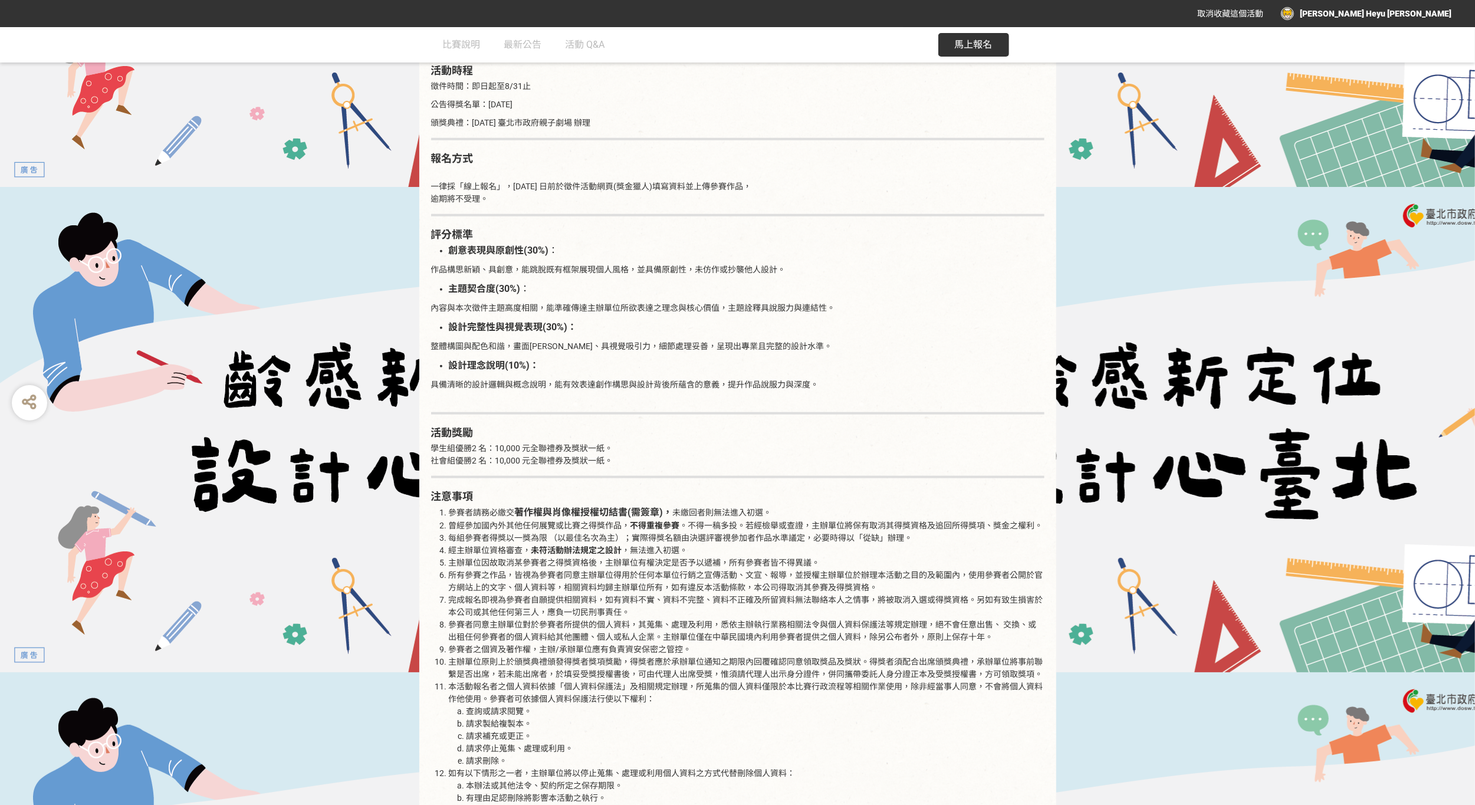
scroll to position [943, 0]
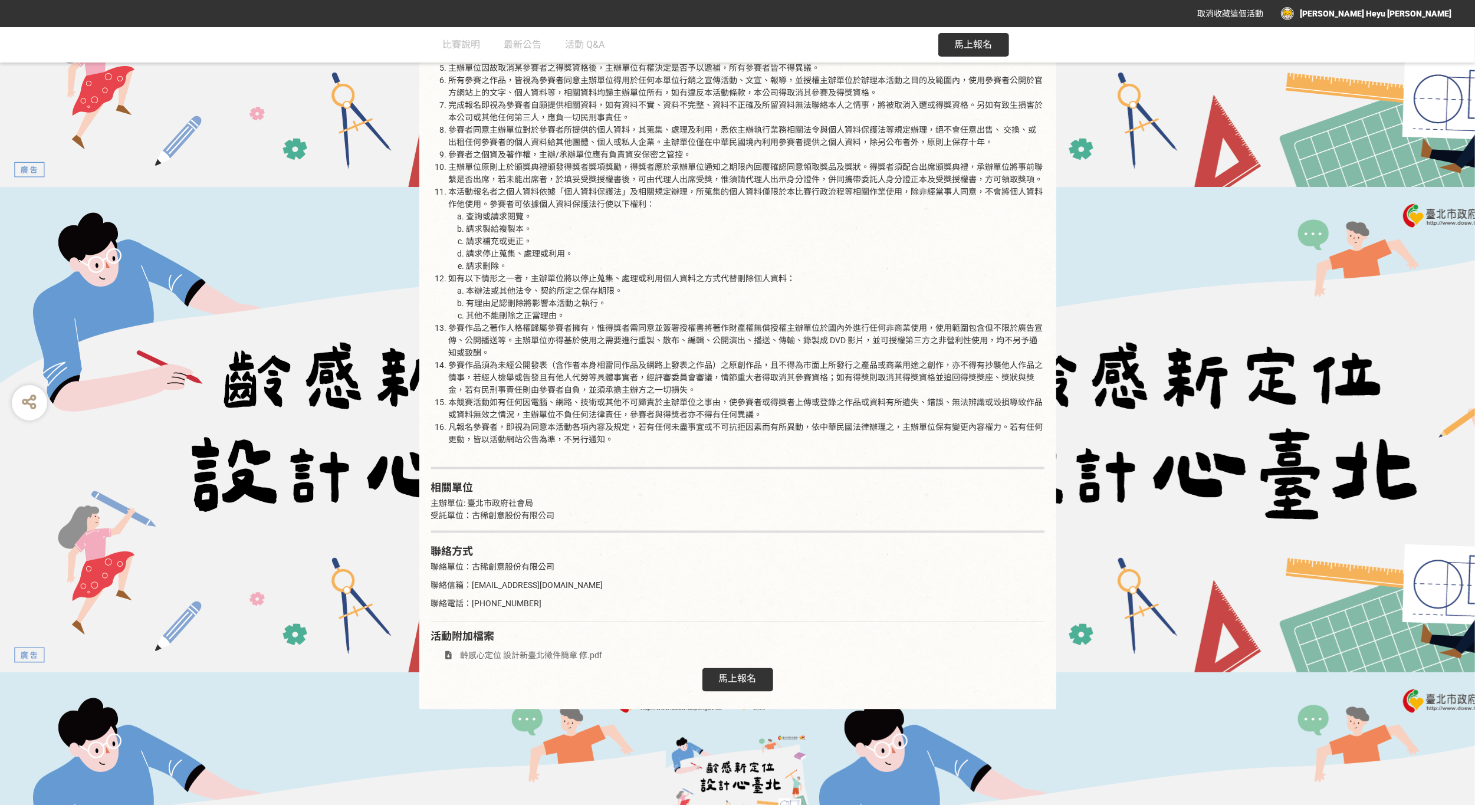
scroll to position [1592, 0]
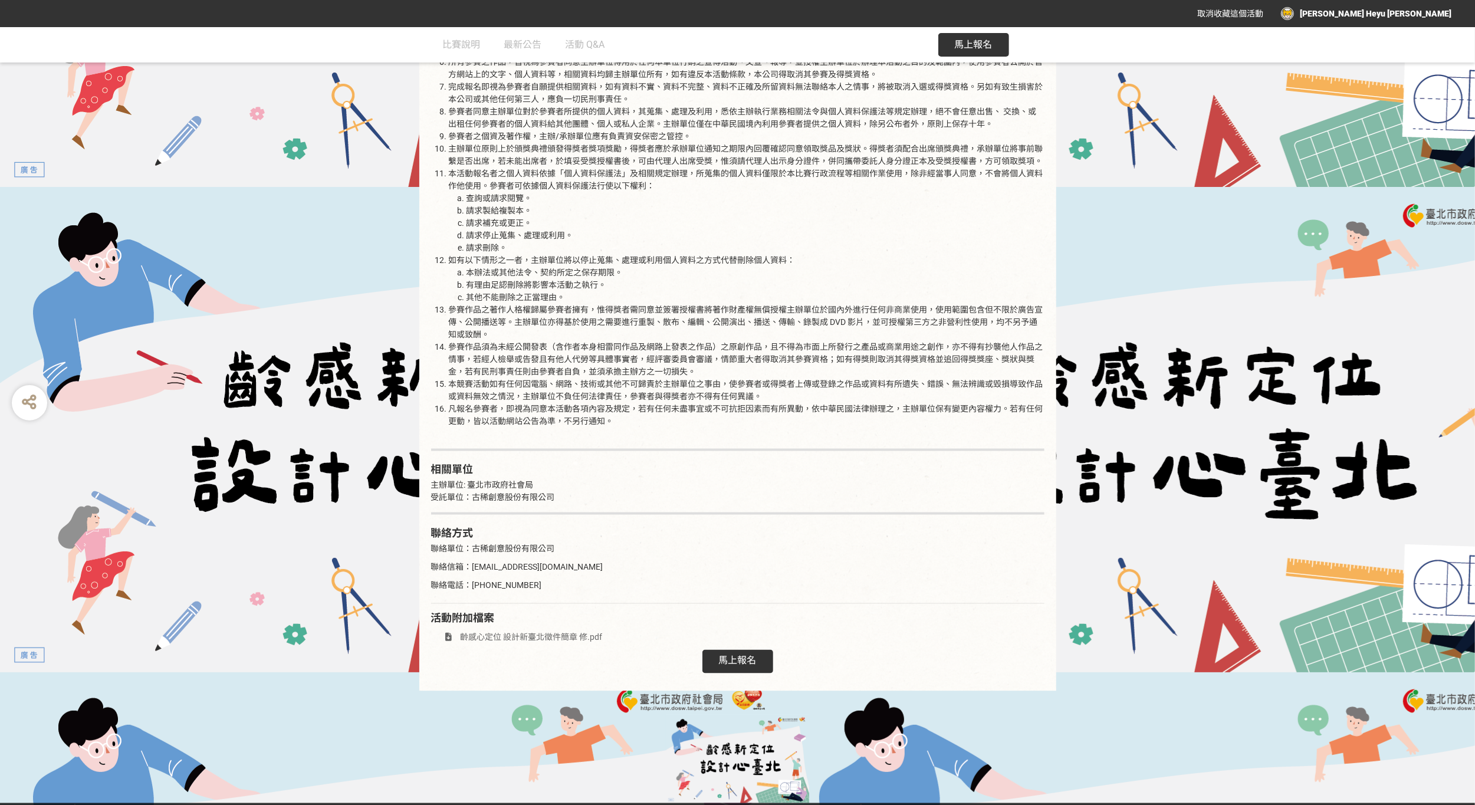
click at [716, 651] on div "馬上報名" at bounding box center [738, 662] width 71 height 24
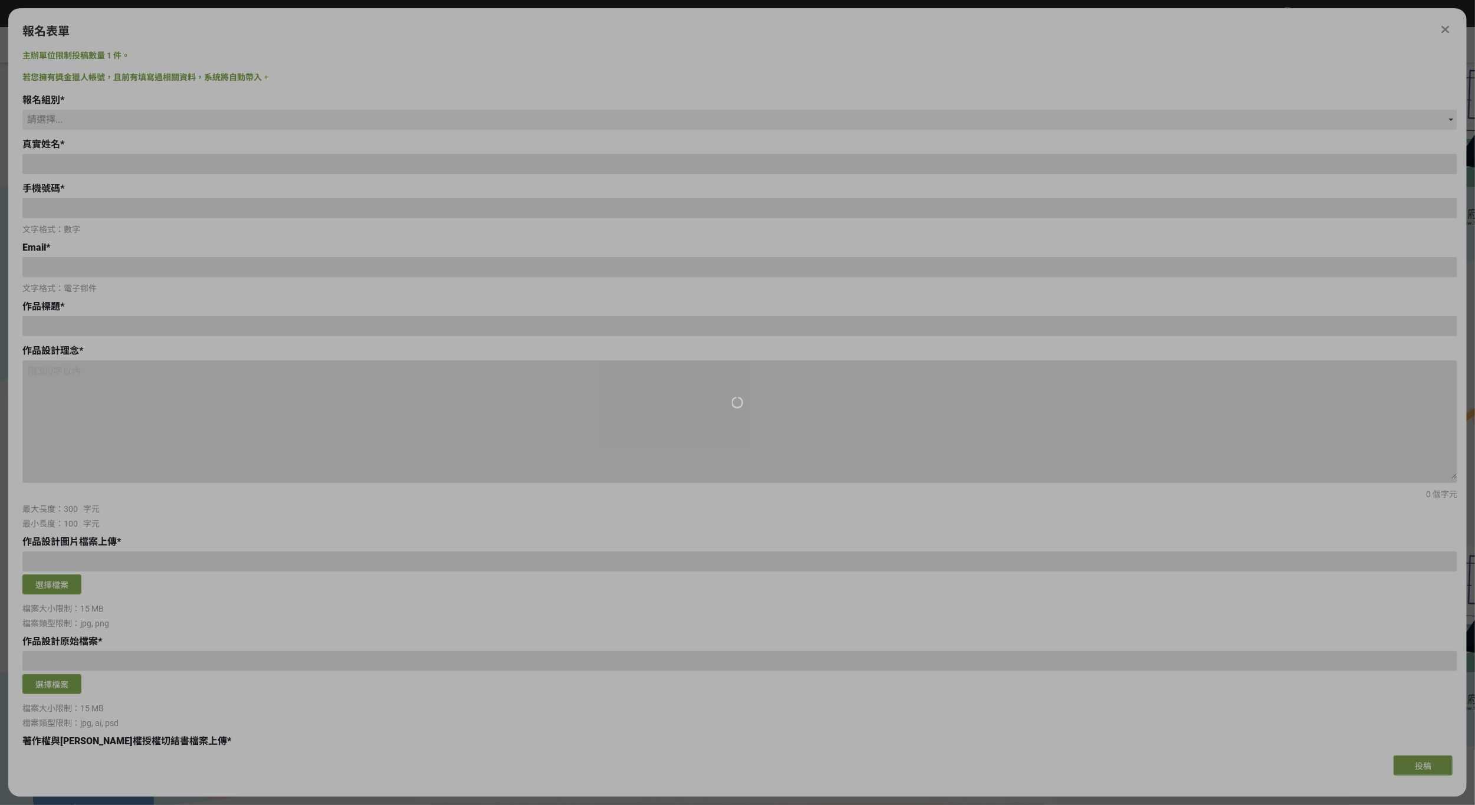
scroll to position [0, 0]
type input "[EMAIL_ADDRESS][DOMAIN_NAME]"
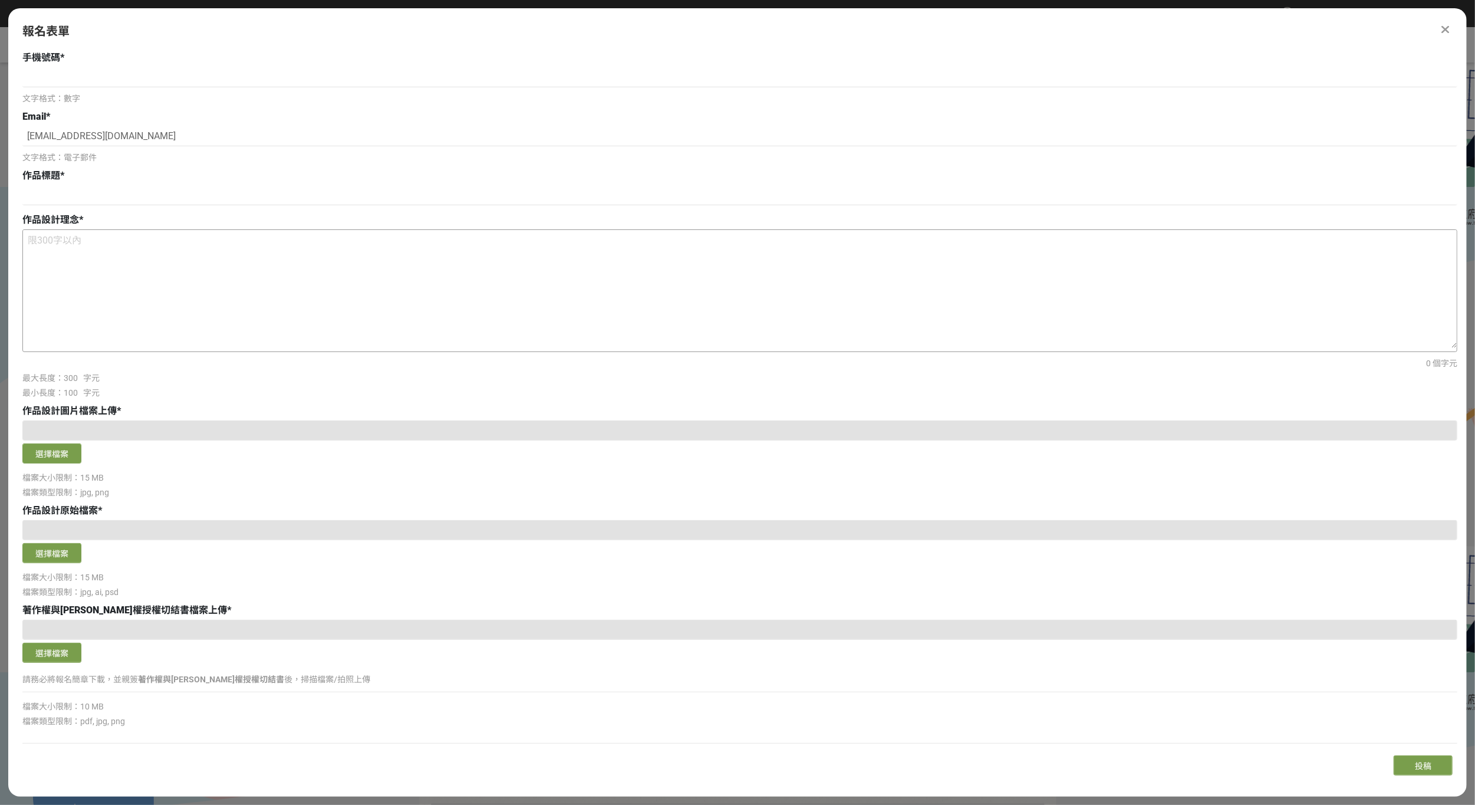
scroll to position [155, 0]
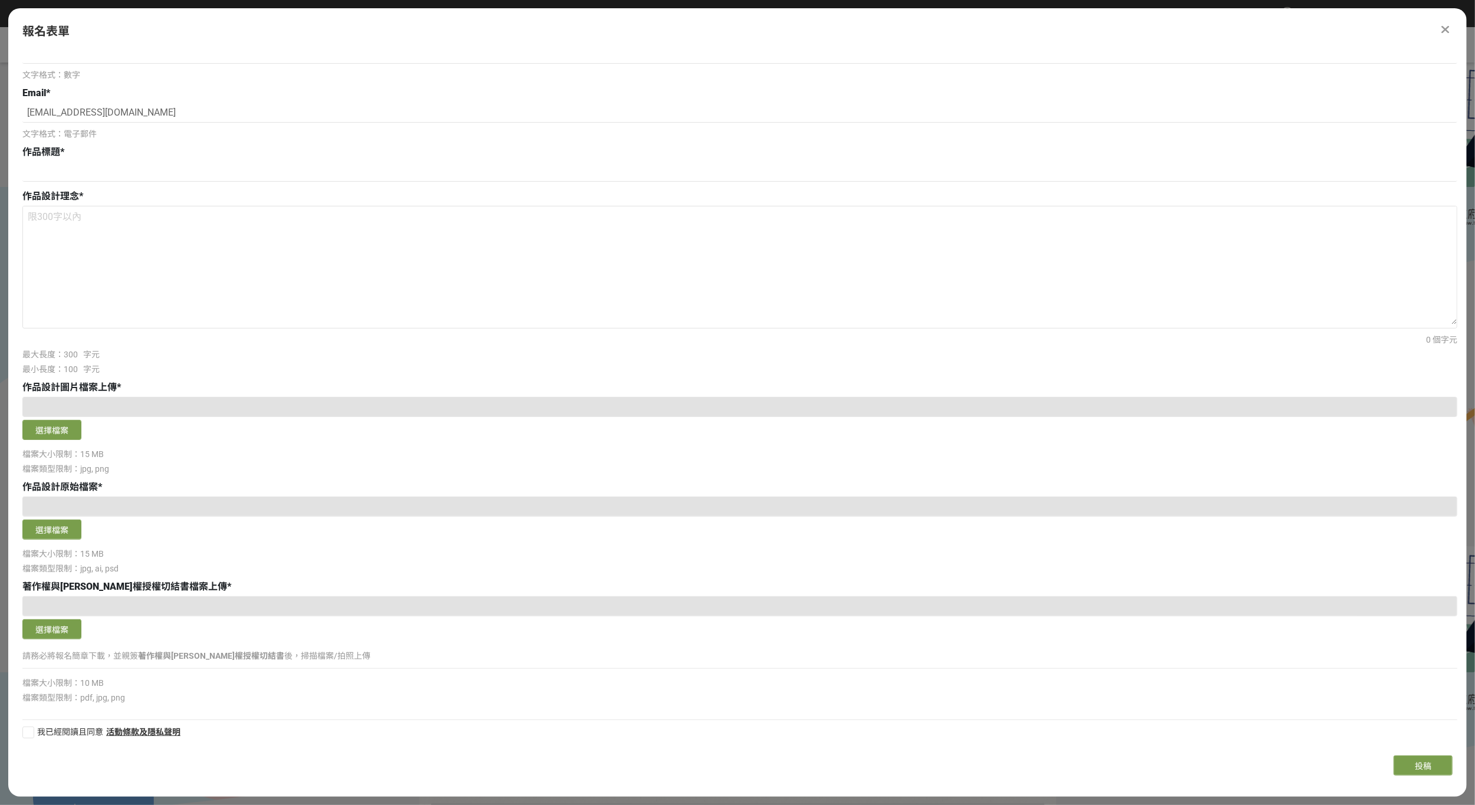
click at [80, 599] on div at bounding box center [739, 606] width 1435 height 20
click at [82, 611] on div at bounding box center [739, 606] width 1435 height 20
click at [17, 728] on div "主辦單位限制投稿數量 1 件。 若您擁有獎金獵人帳號，且前有填寫過相關資料，系統將自動帶入。 報名組別 * 請選擇... 學生組(限[GEOGRAPHIC_D…" at bounding box center [737, 398] width 1459 height 697
click at [24, 728] on div at bounding box center [28, 733] width 12 height 12
checkbox input "true"
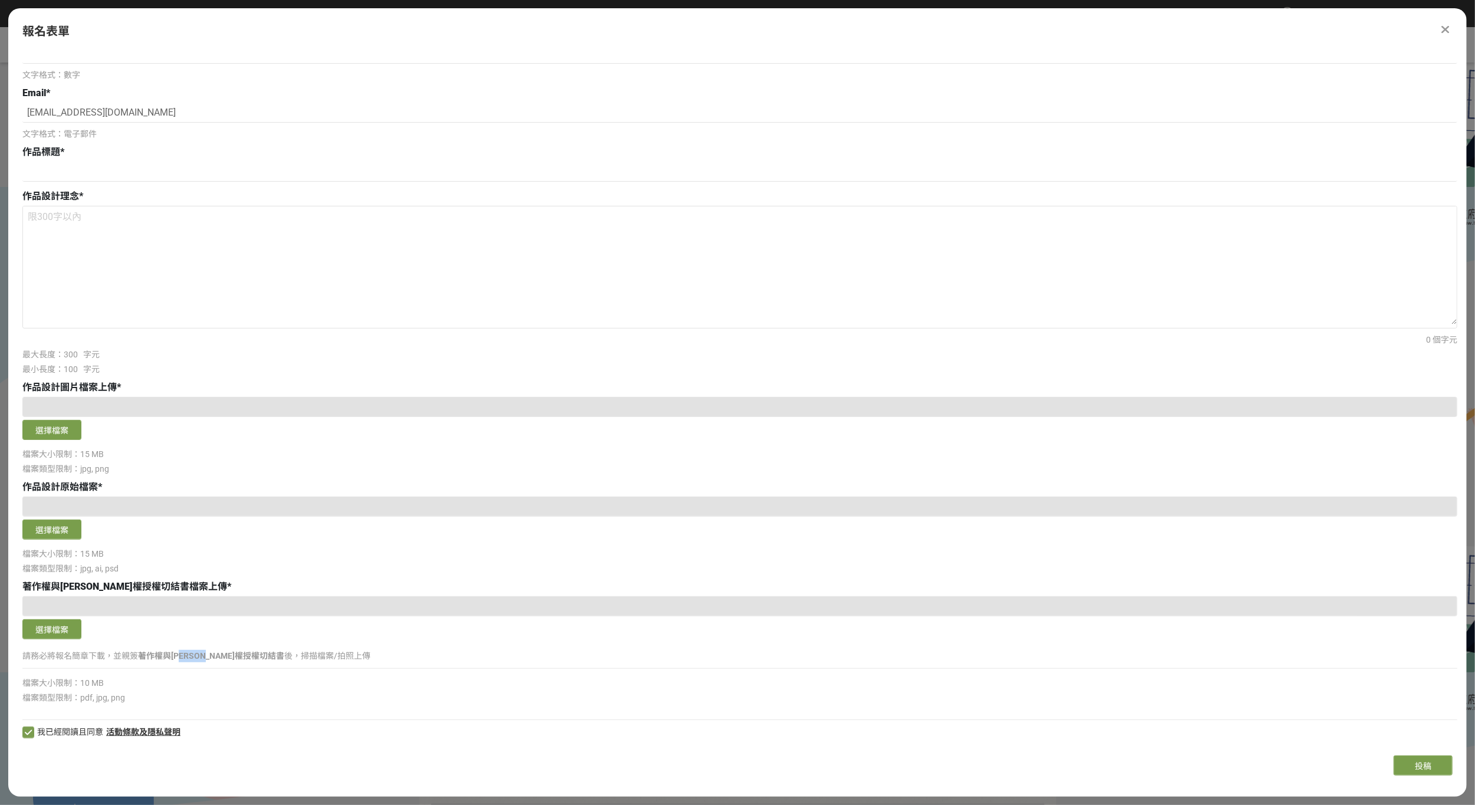
drag, startPoint x: 182, startPoint y: 655, endPoint x: 229, endPoint y: 659, distance: 47.4
click at [229, 659] on strong "著作權與[PERSON_NAME]權授權切結書" at bounding box center [211, 655] width 146 height 9
click at [1443, 22] on div "報名表單 主辦單位限制投稿數量 1 件。 若您擁有獎金獵人帳號，且前有填寫過相關資料，系統將自動帶入。 報名組別 * 請選擇... 學生組(限[GEOGRAP…" at bounding box center [737, 399] width 1459 height 782
click at [1450, 25] on icon at bounding box center [1446, 30] width 8 height 12
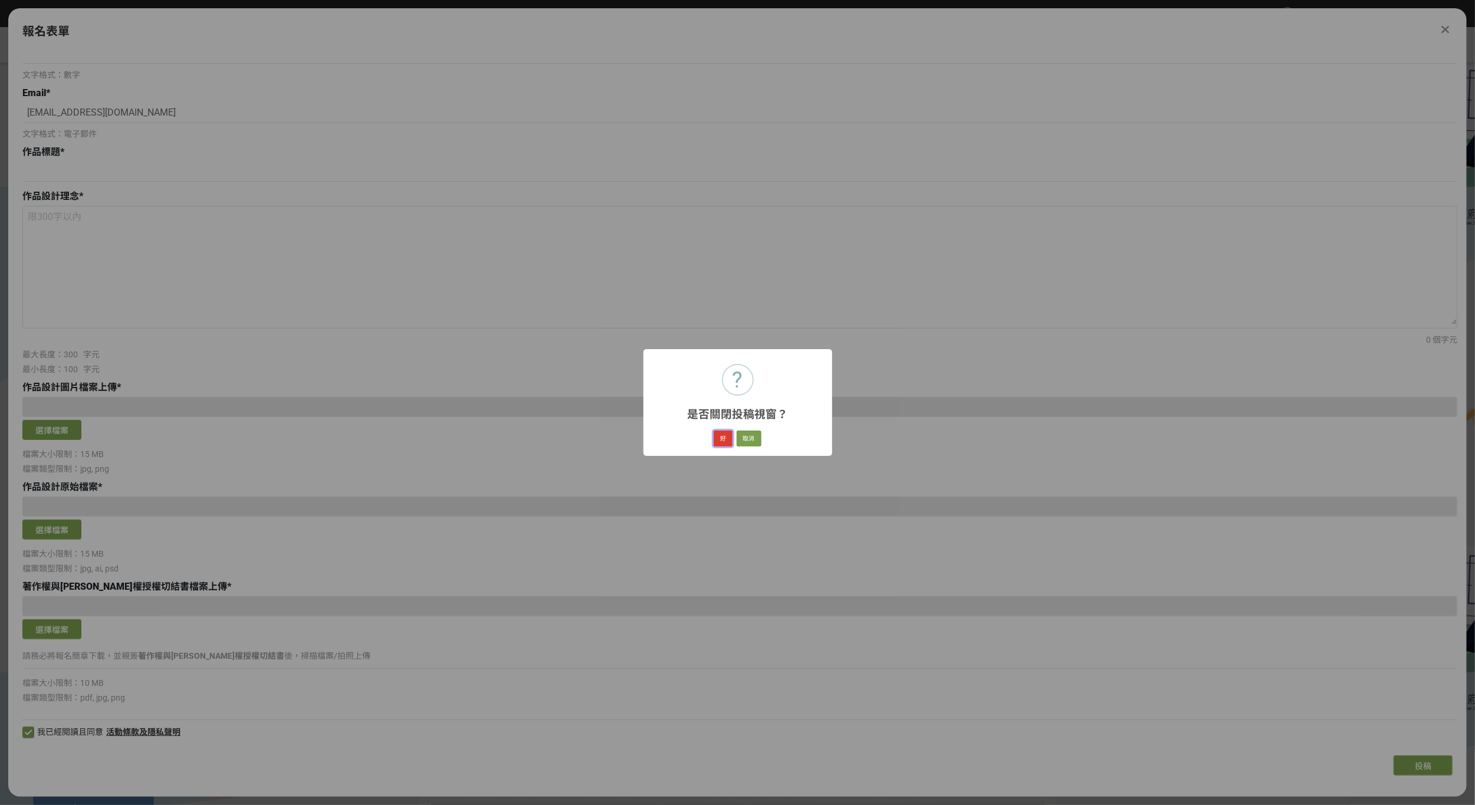
click at [723, 438] on button "好" at bounding box center [723, 439] width 19 height 17
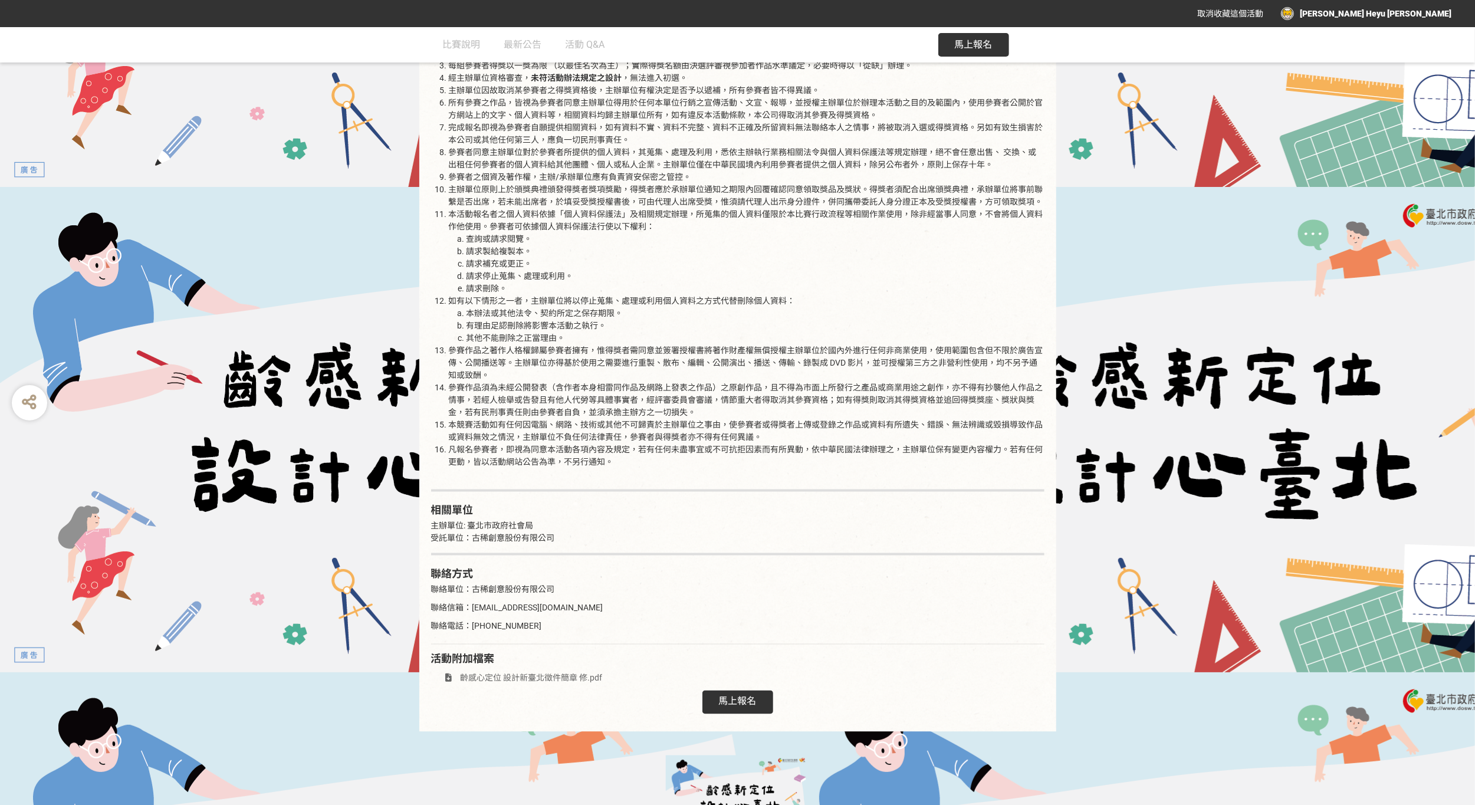
scroll to position [1592, 0]
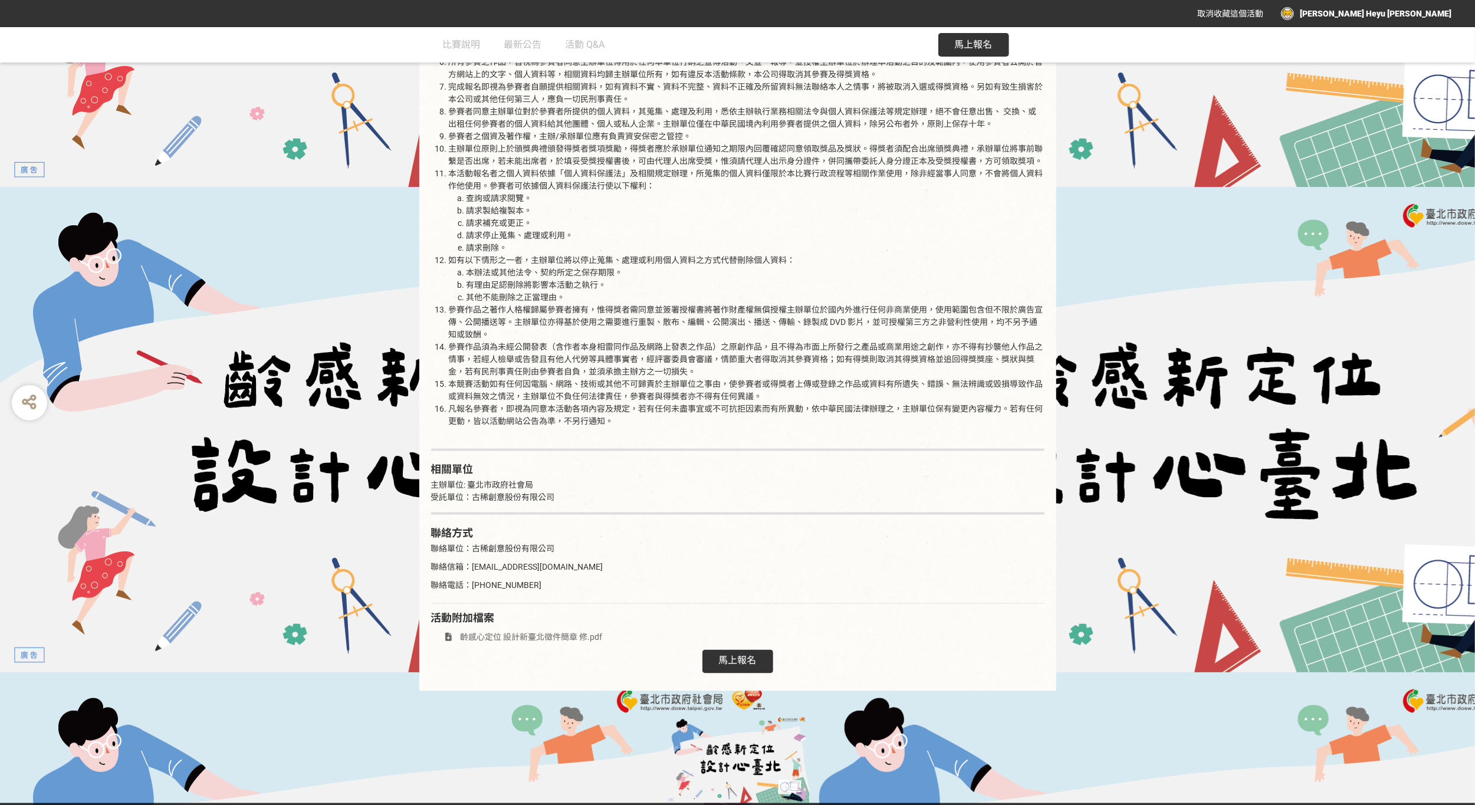
click at [532, 633] on span "齡感心定位 設計新臺北徵件簡章 修.pdf" at bounding box center [532, 637] width 142 height 9
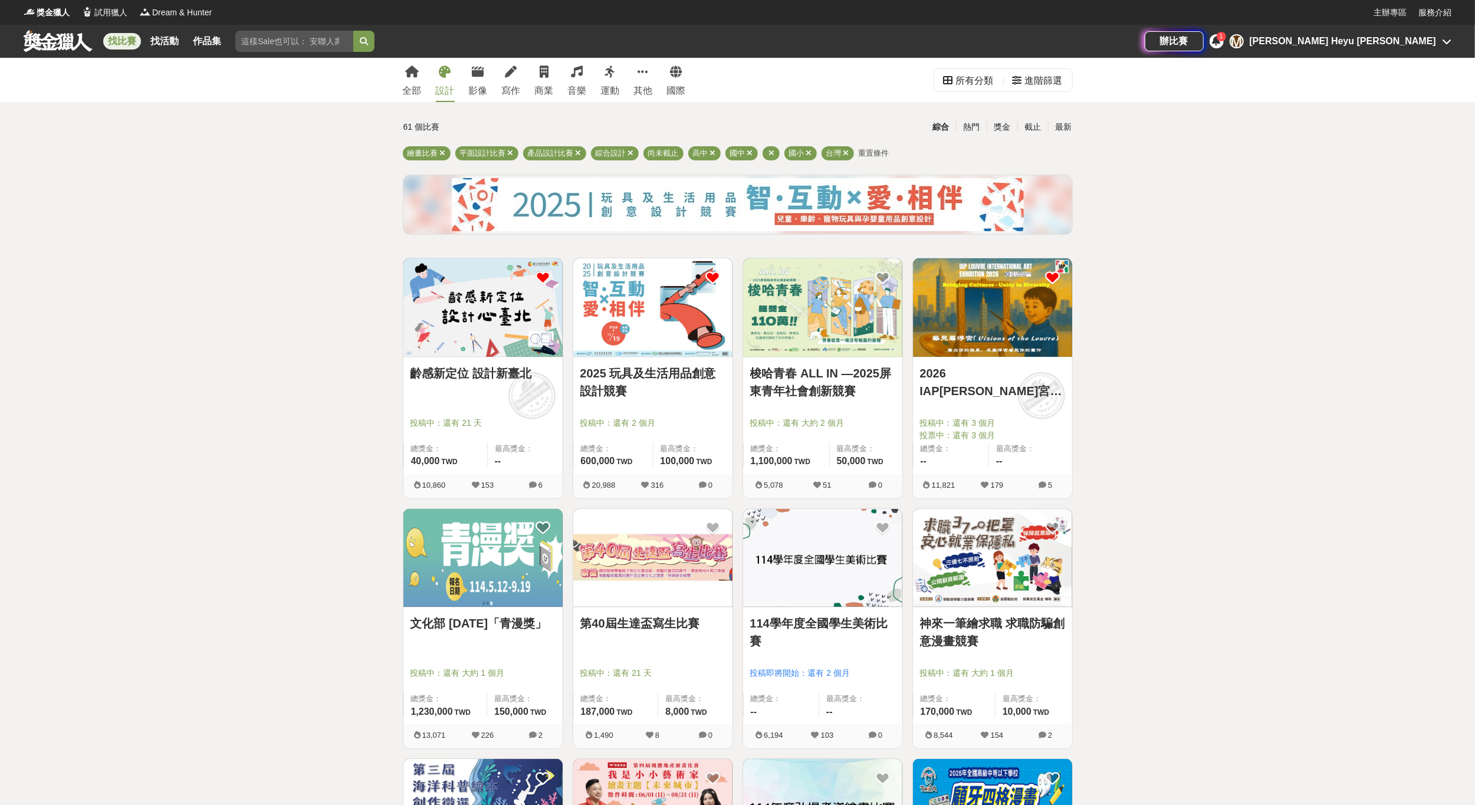
click at [1375, 38] on div "[PERSON_NAME] Heyu [PERSON_NAME]" at bounding box center [1343, 41] width 186 height 14
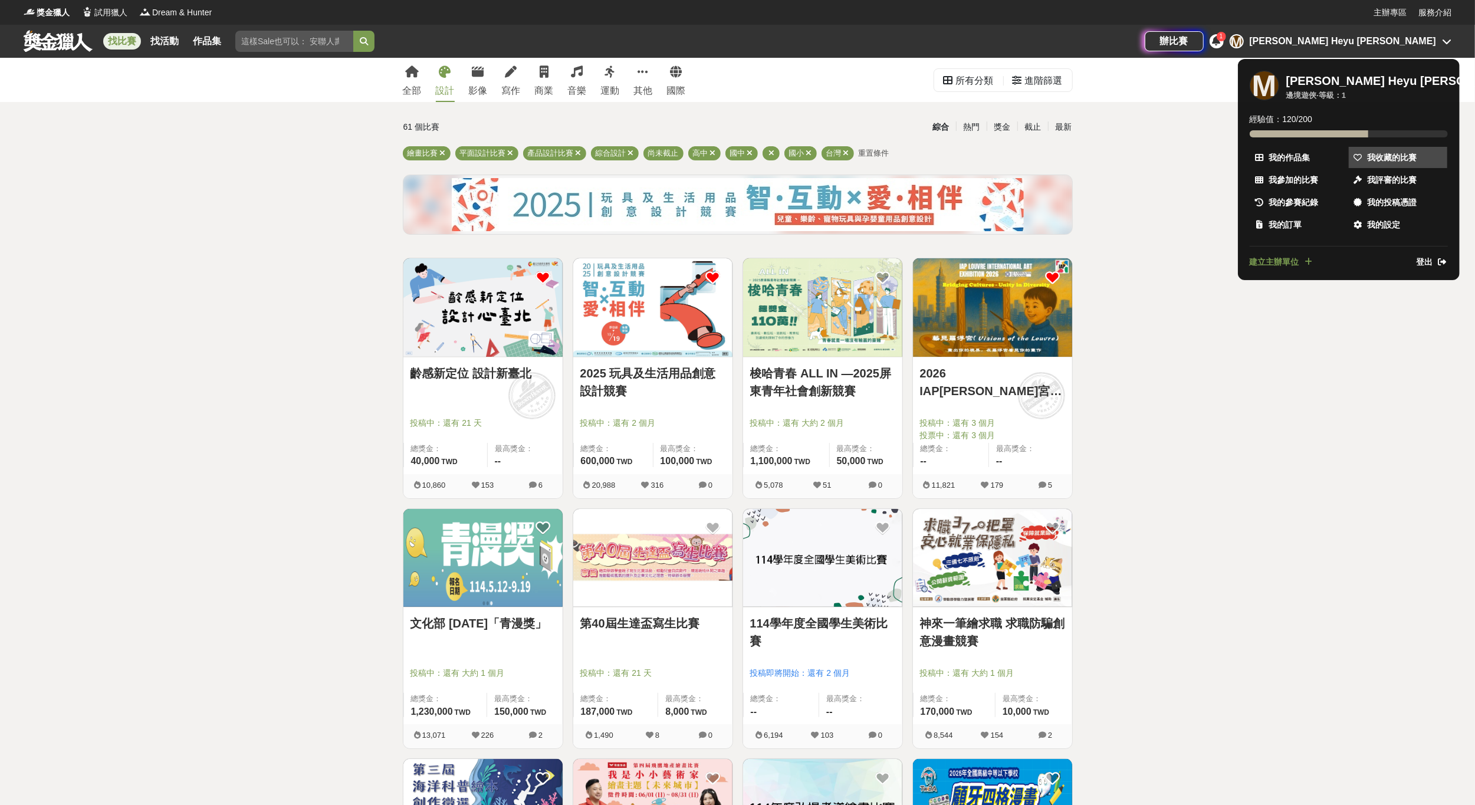
click at [1397, 160] on span "我收藏的比賽" at bounding box center [1393, 158] width 50 height 12
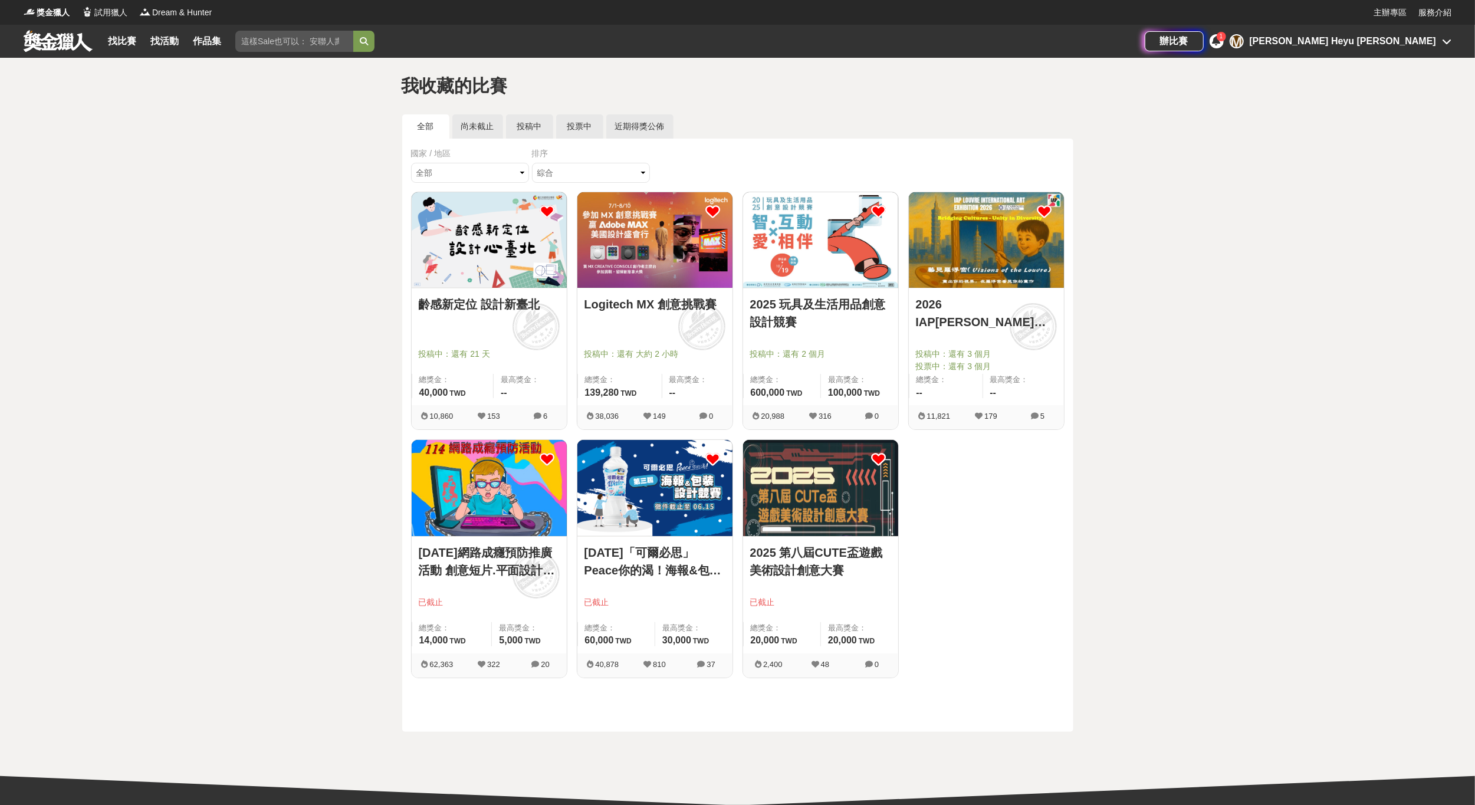
click at [606, 241] on img at bounding box center [654, 240] width 155 height 96
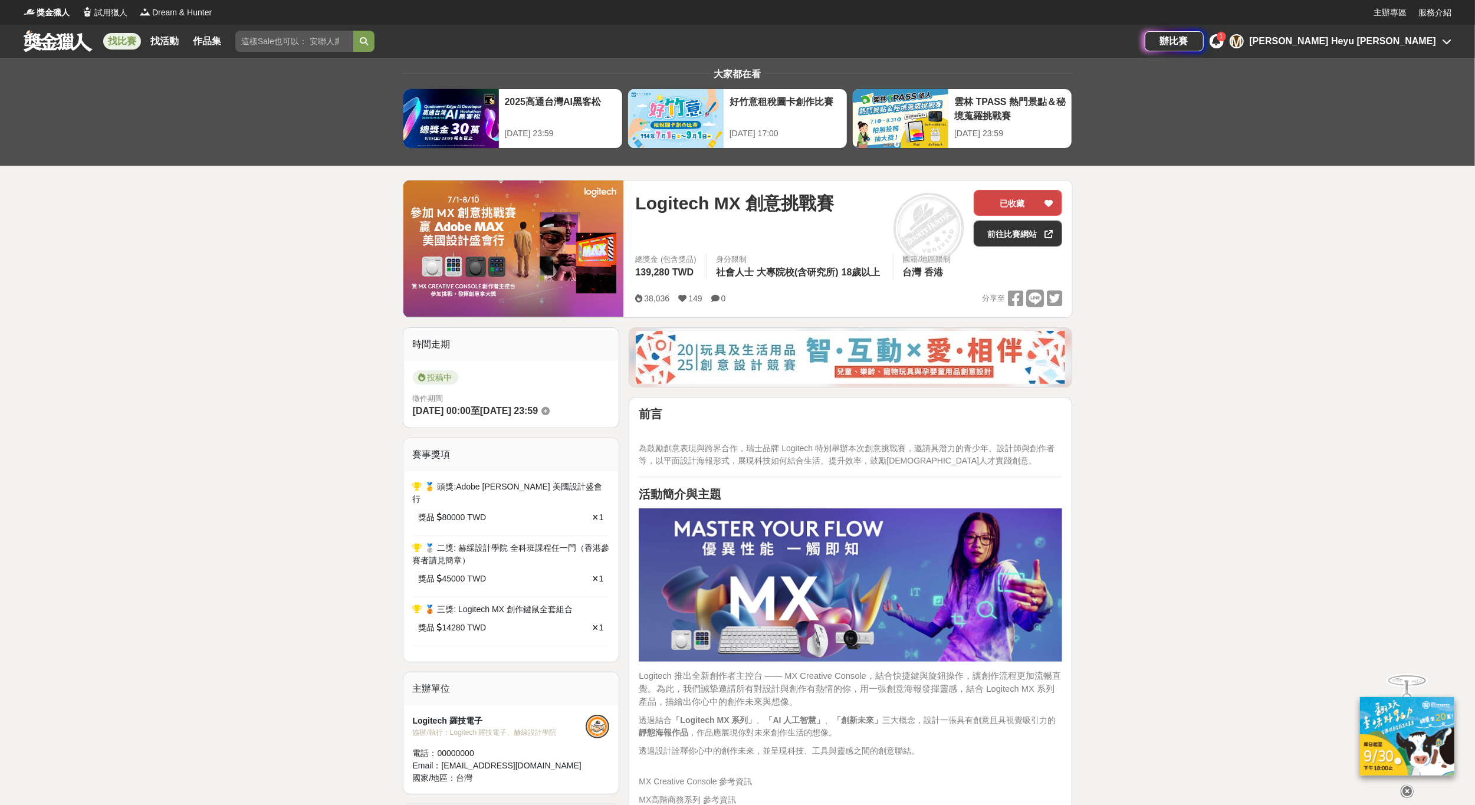
click at [1044, 204] on div at bounding box center [1049, 203] width 12 height 25
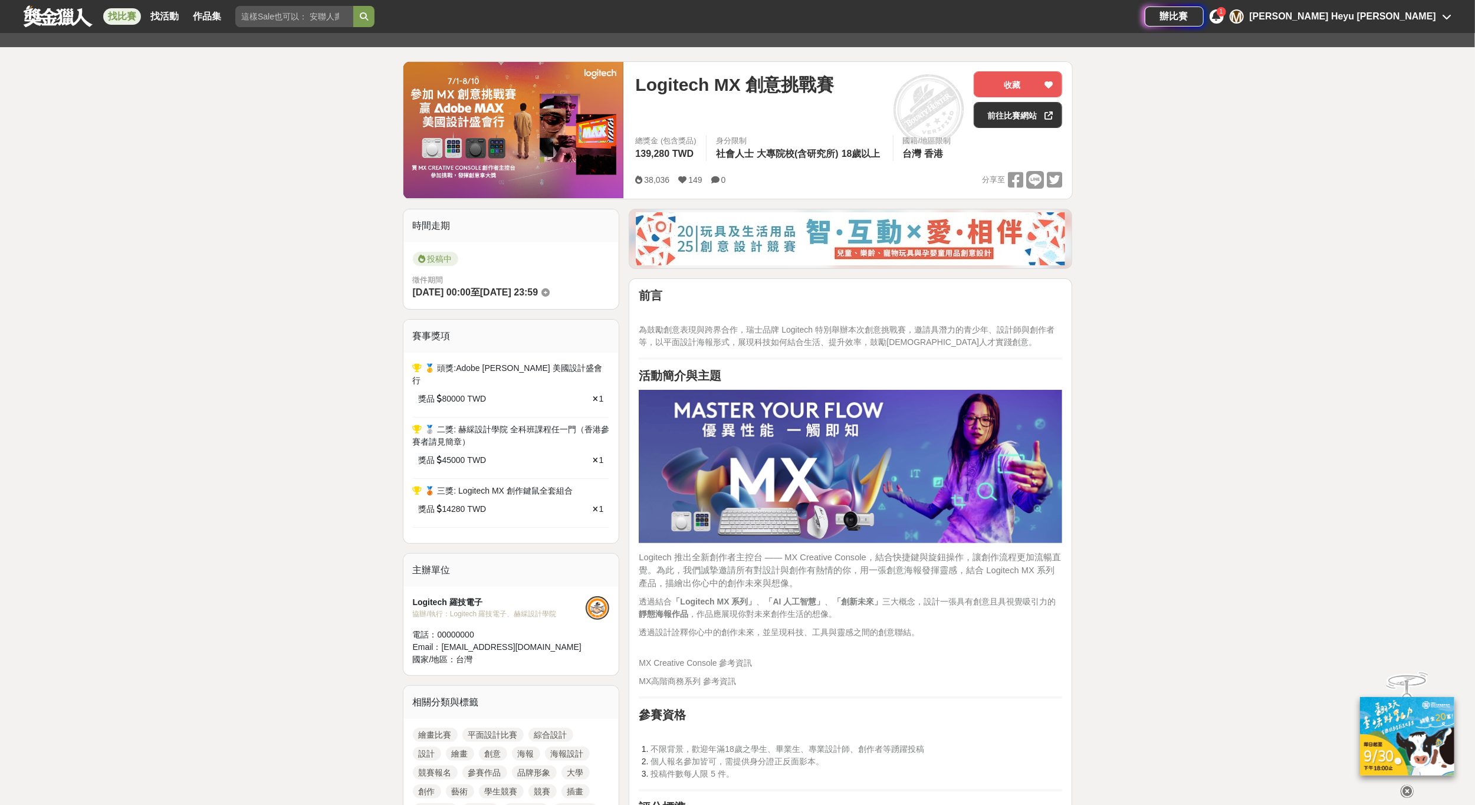
scroll to position [118, 0]
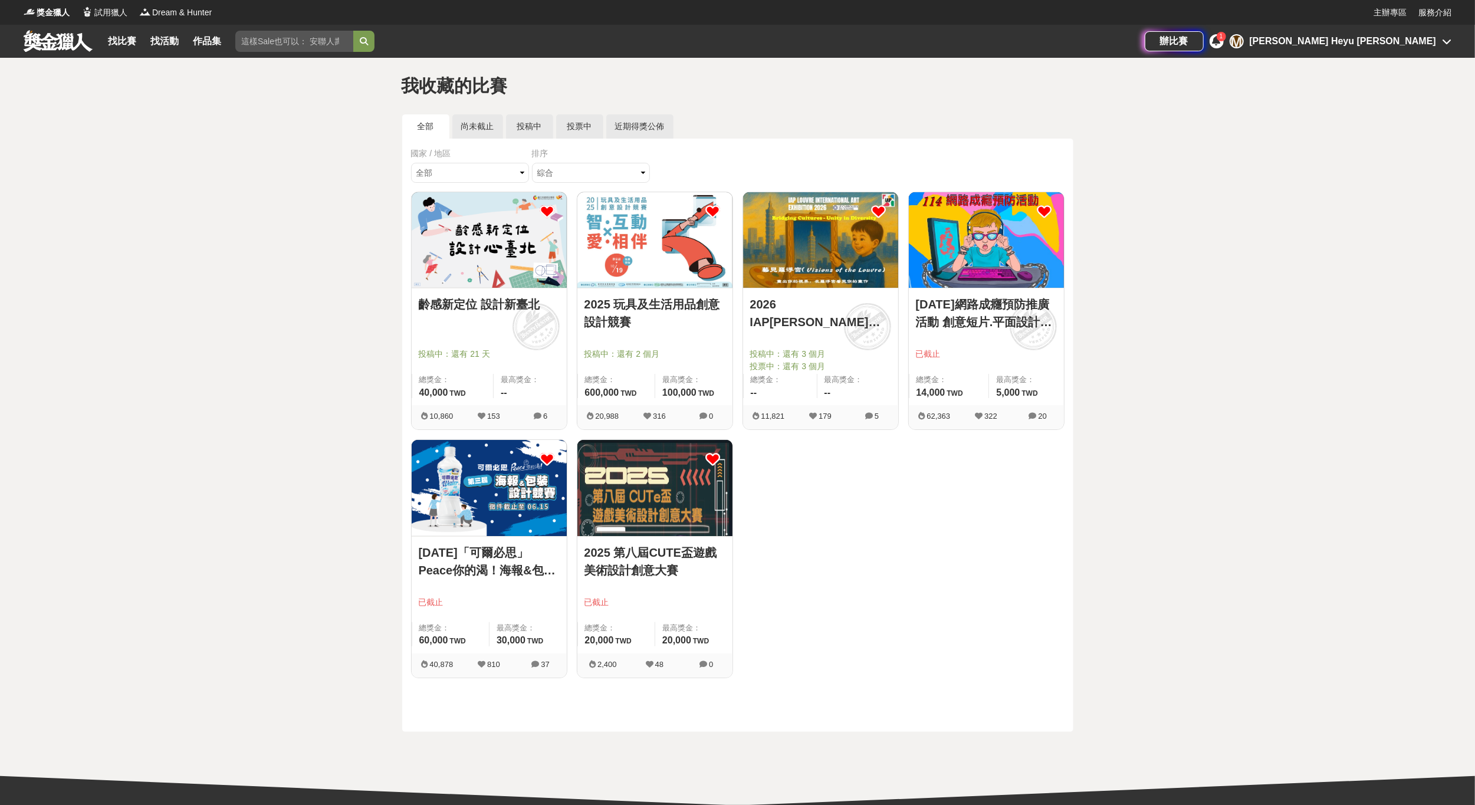
click at [812, 268] on img at bounding box center [820, 240] width 155 height 96
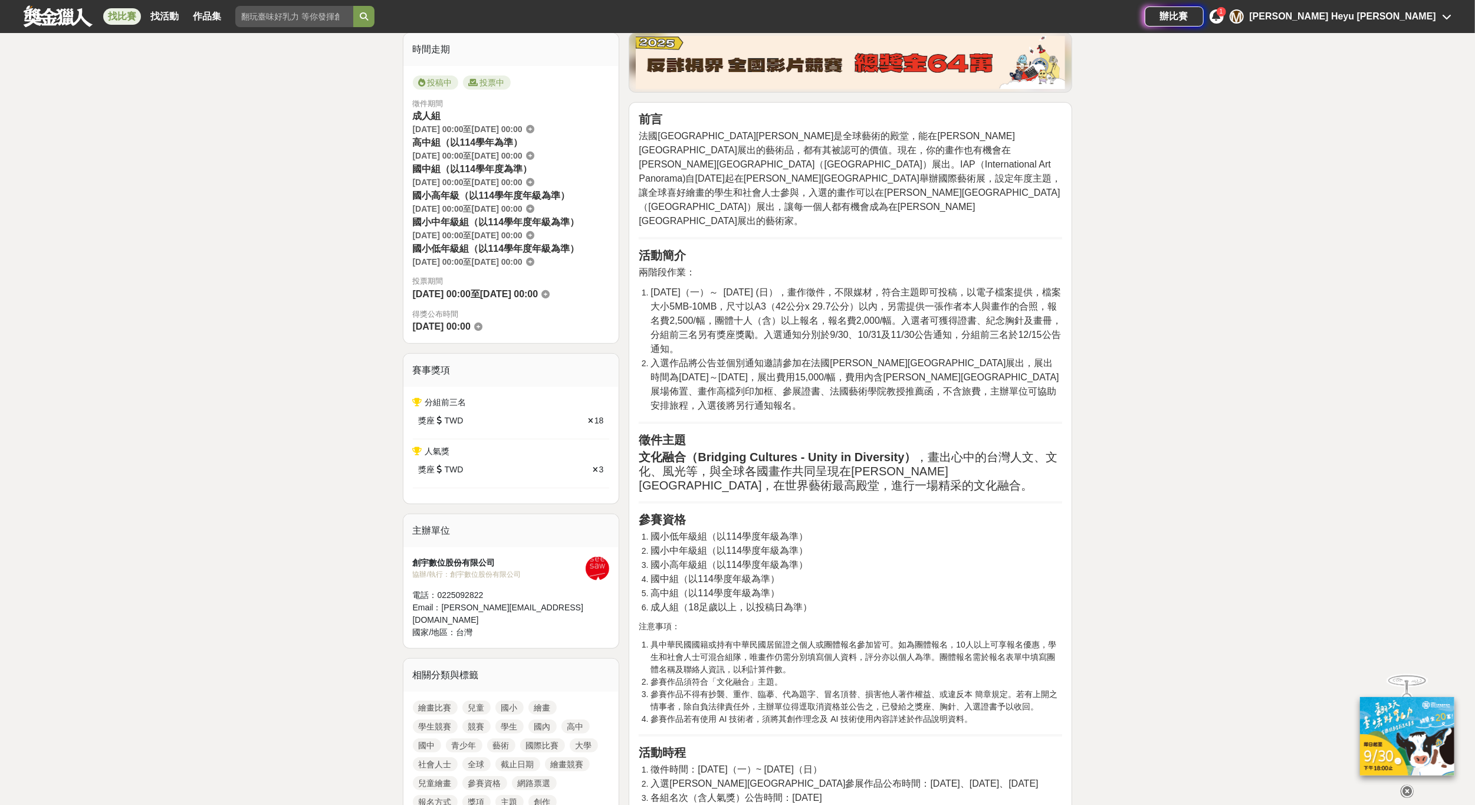
scroll to position [590, 0]
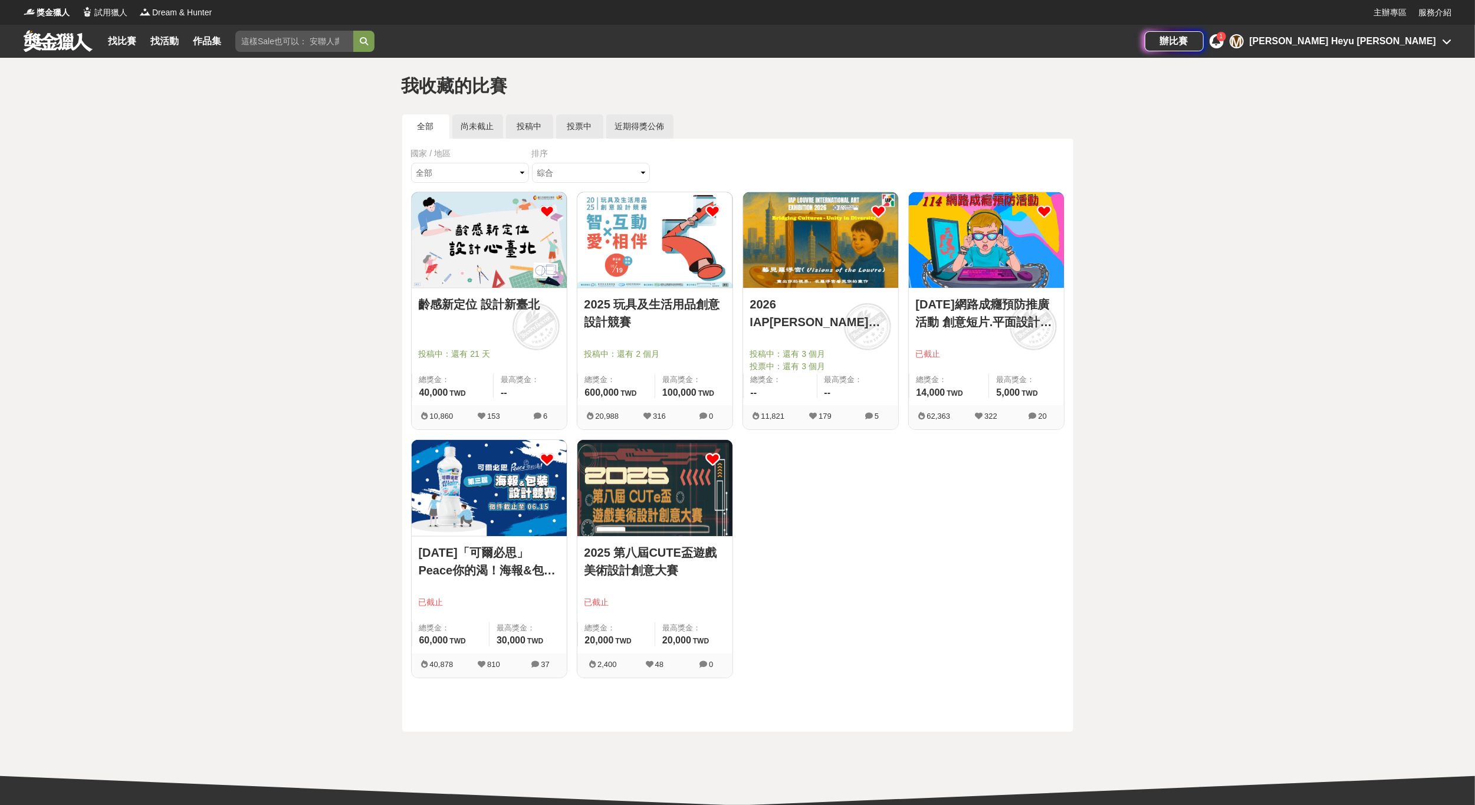
click at [639, 218] on img at bounding box center [654, 240] width 155 height 96
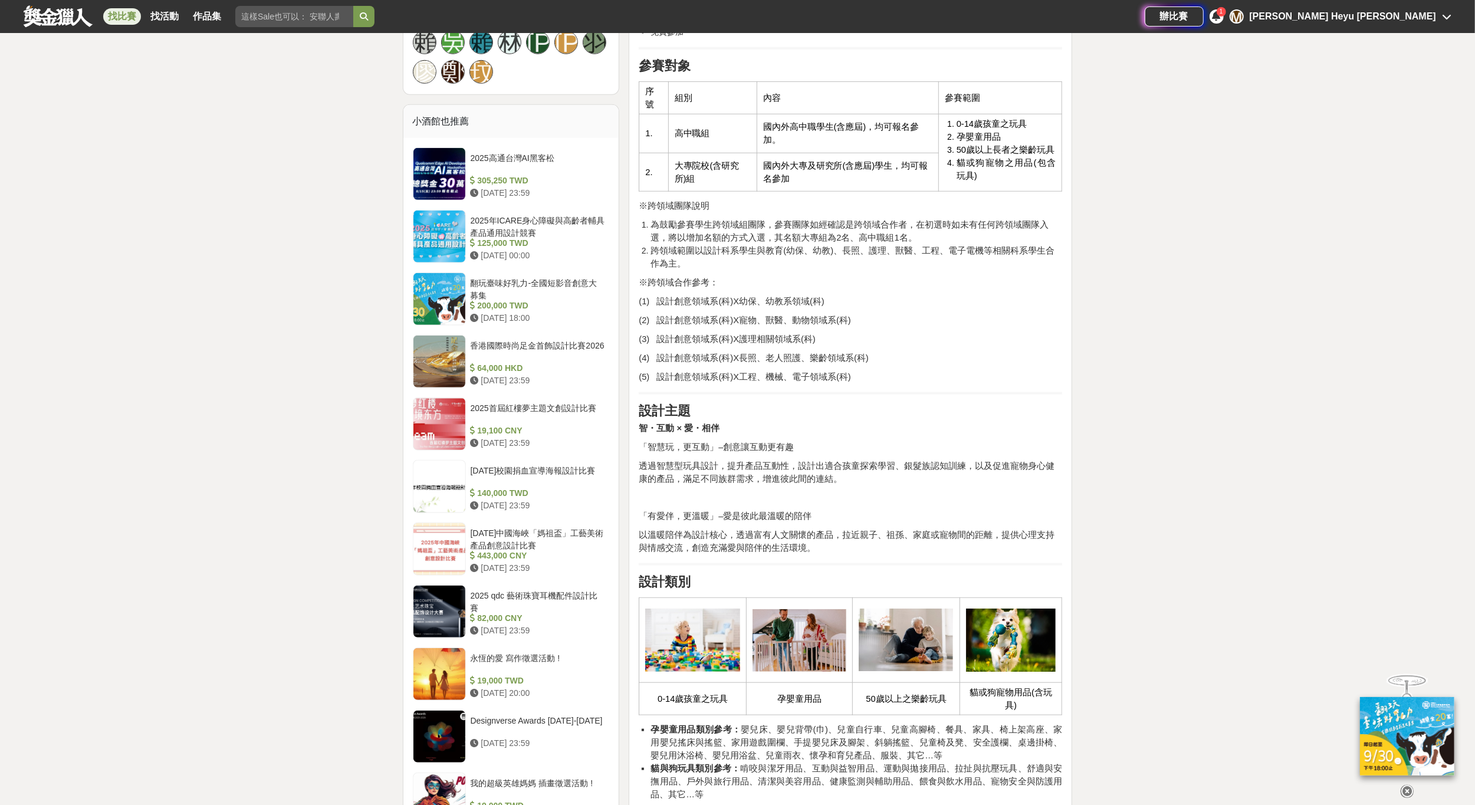
scroll to position [885, 0]
